Goal: Navigation & Orientation: Understand site structure

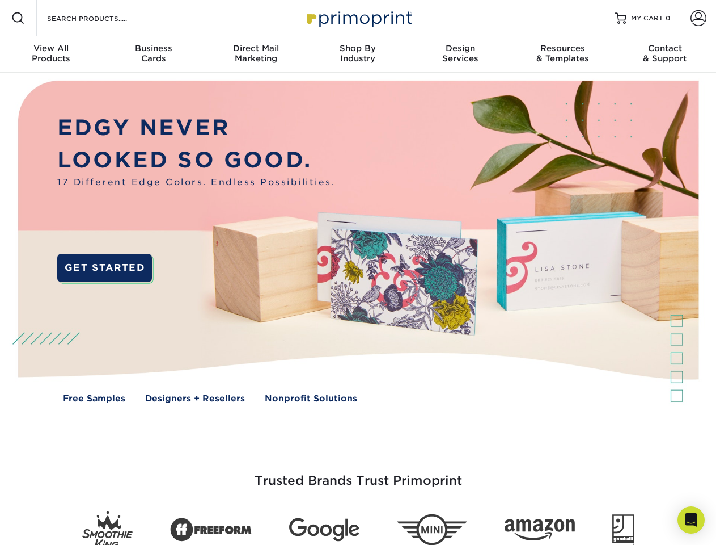
click at [358, 272] on img at bounding box center [357, 250] width 709 height 355
click at [18, 18] on span at bounding box center [18, 18] width 14 height 14
click at [698, 18] on span at bounding box center [699, 18] width 16 height 16
click at [51, 54] on div "View All Products" at bounding box center [51, 53] width 102 height 20
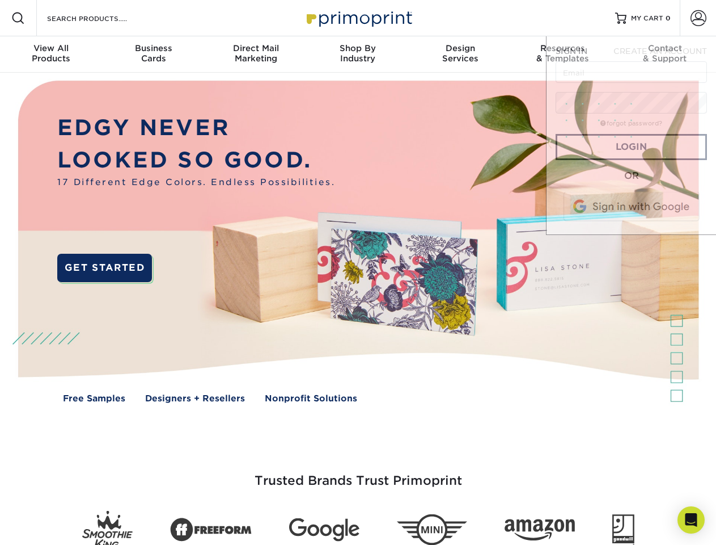
click at [153, 54] on div "Business Cards" at bounding box center [153, 53] width 102 height 20
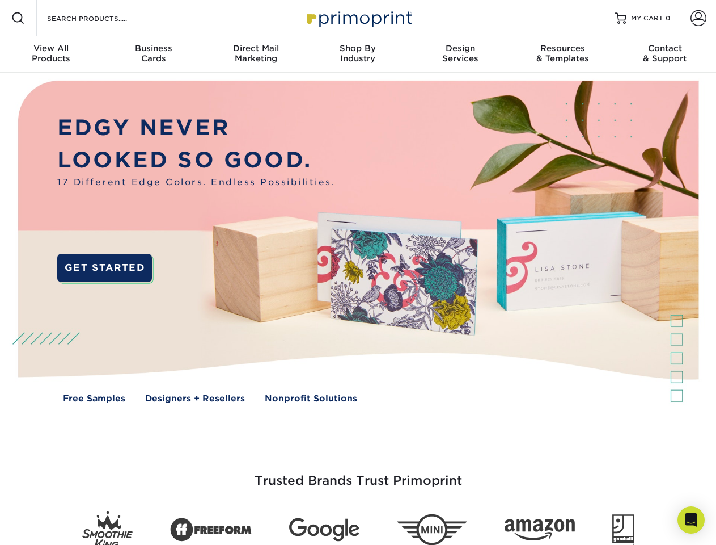
click at [256, 54] on div "Direct Mail Marketing" at bounding box center [256, 53] width 102 height 20
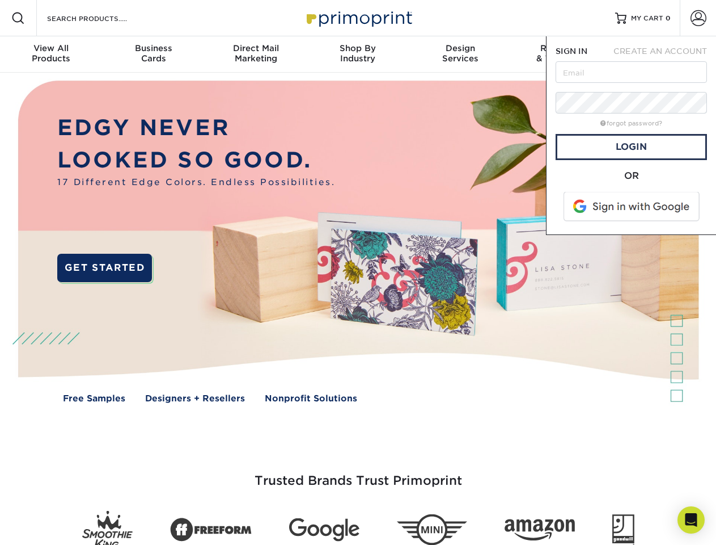
click at [358, 54] on div "Shop By Industry" at bounding box center [358, 53] width 102 height 20
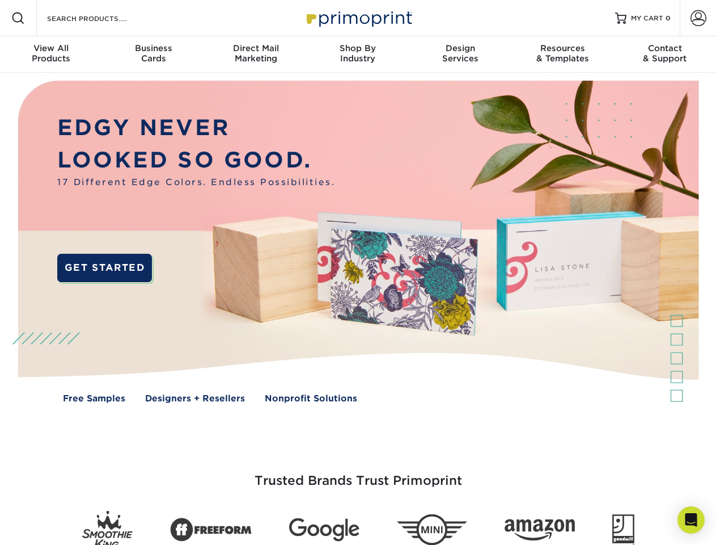
click at [461, 54] on div "Design Services" at bounding box center [461, 53] width 102 height 20
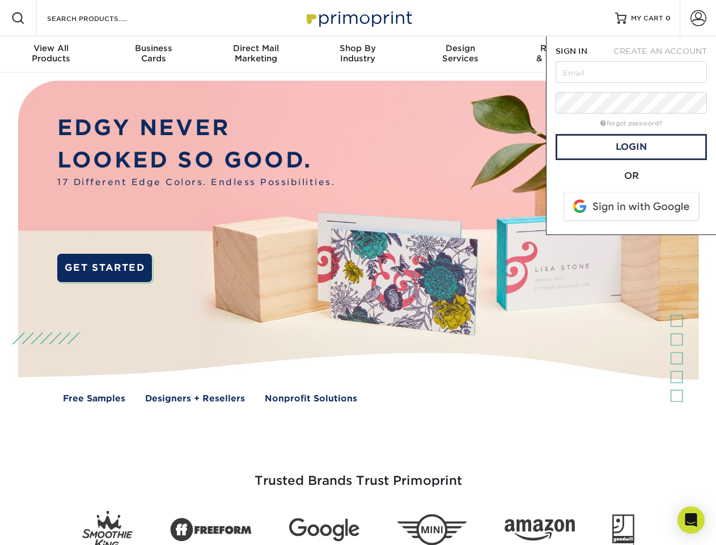
click at [563, 54] on span "SIGN IN" at bounding box center [572, 51] width 32 height 9
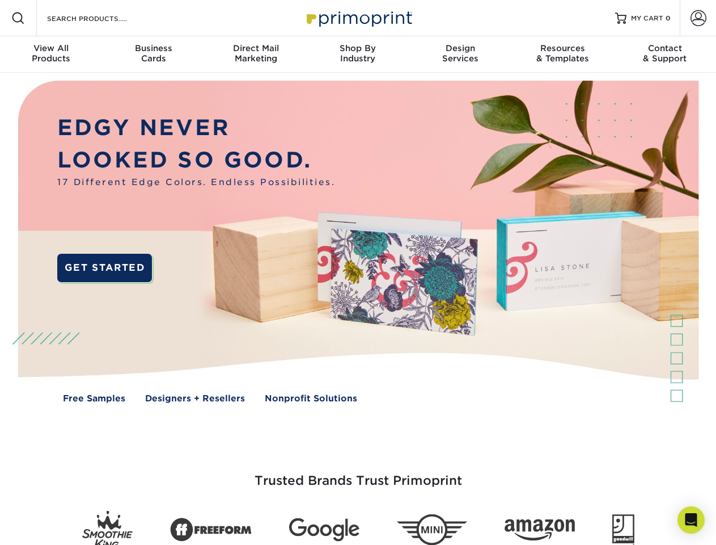
click at [665, 54] on div "Contact & Support" at bounding box center [665, 53] width 102 height 20
